Goal: Task Accomplishment & Management: Manage account settings

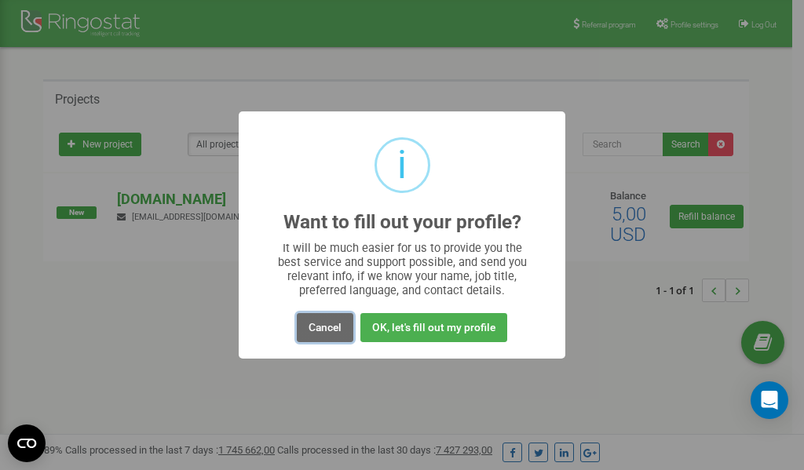
click at [322, 330] on button "Cancel" at bounding box center [325, 327] width 57 height 29
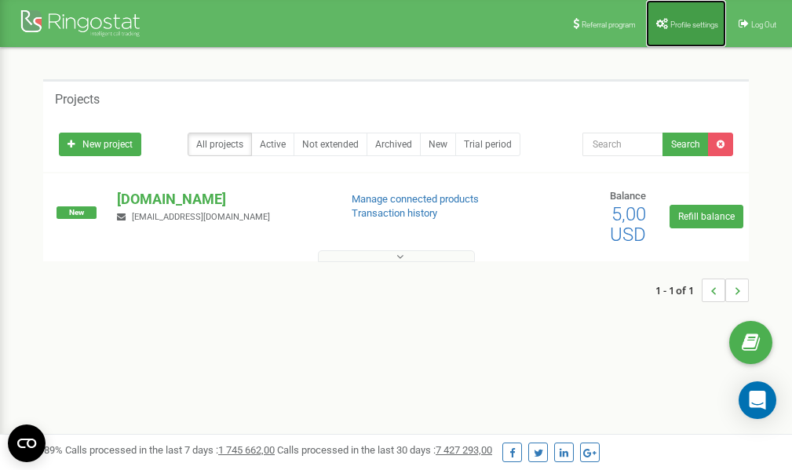
click at [692, 26] on span "Profile settings" at bounding box center [694, 24] width 48 height 9
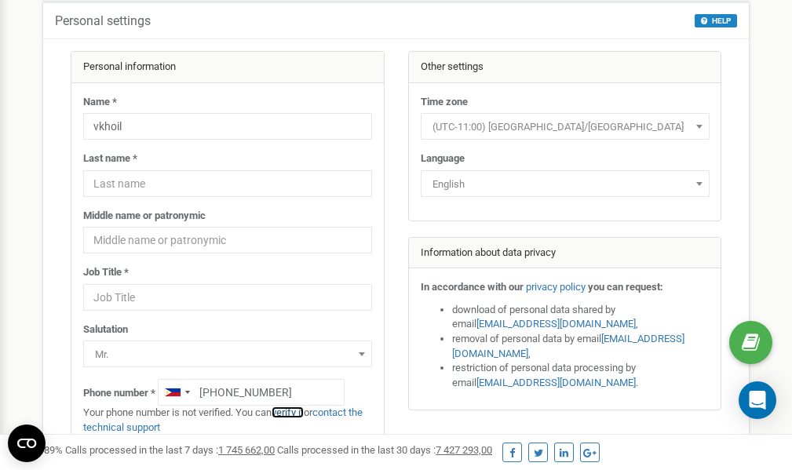
click at [295, 412] on link "verify it" at bounding box center [288, 413] width 32 height 12
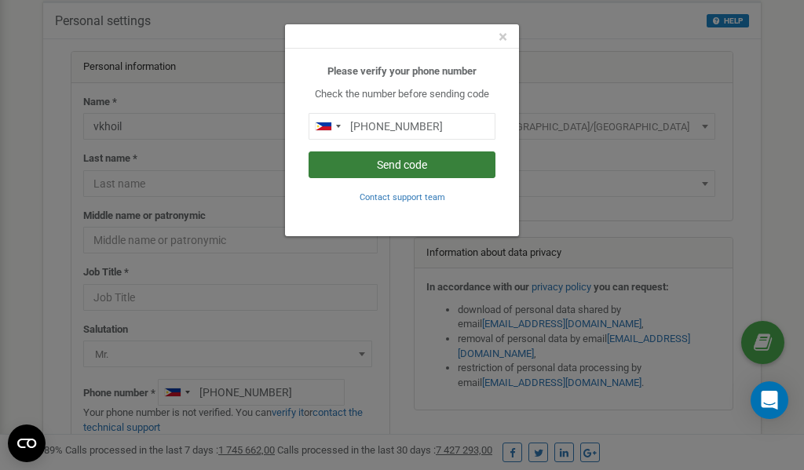
click at [389, 163] on button "Send code" at bounding box center [402, 165] width 187 height 27
